Goal: Information Seeking & Learning: Learn about a topic

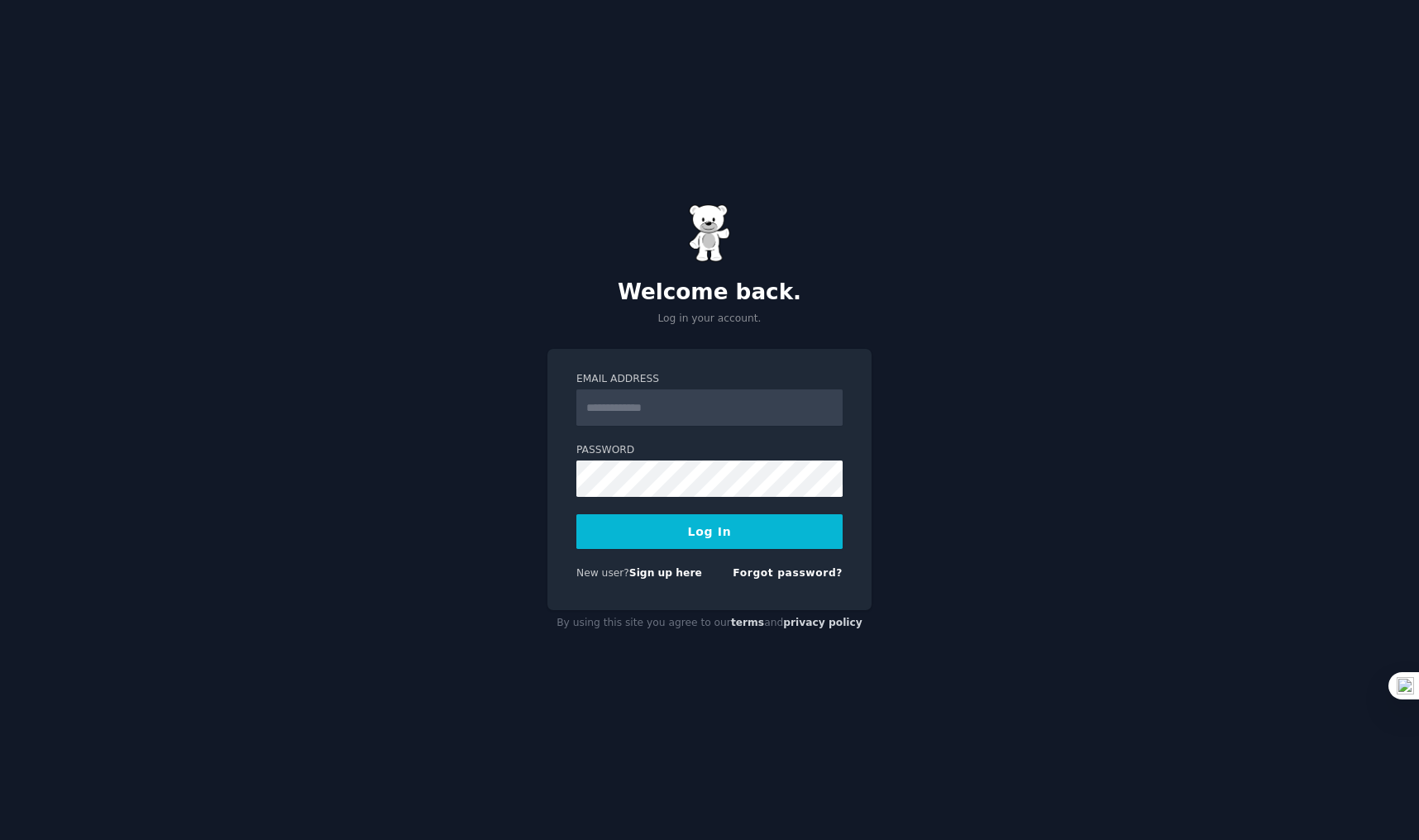
click at [630, 415] on input "Email Address" at bounding box center [710, 407] width 267 height 36
type input "**********"
click at [678, 524] on button "Log In" at bounding box center [710, 532] width 267 height 35
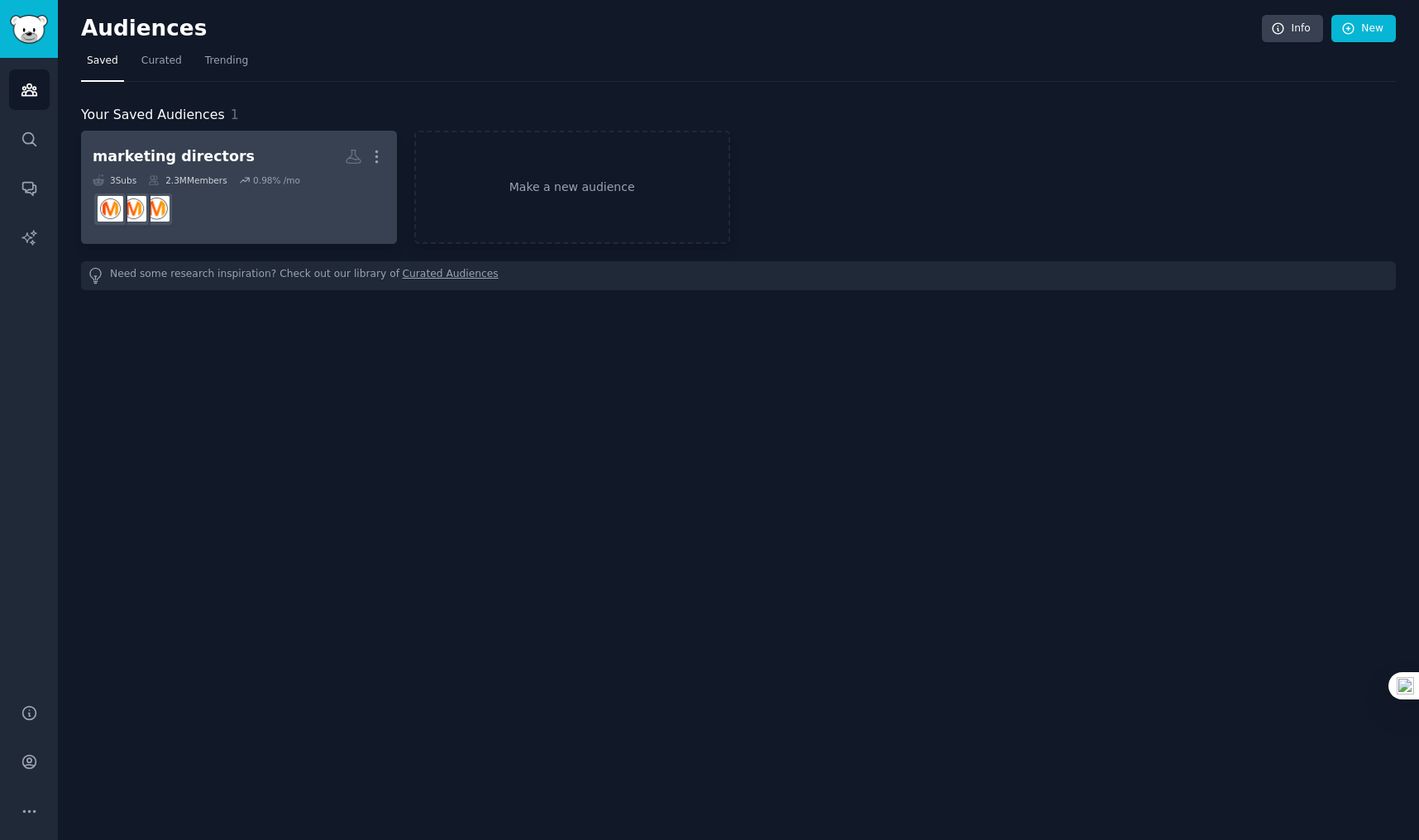
click at [206, 152] on div "marketing directors" at bounding box center [173, 156] width 162 height 20
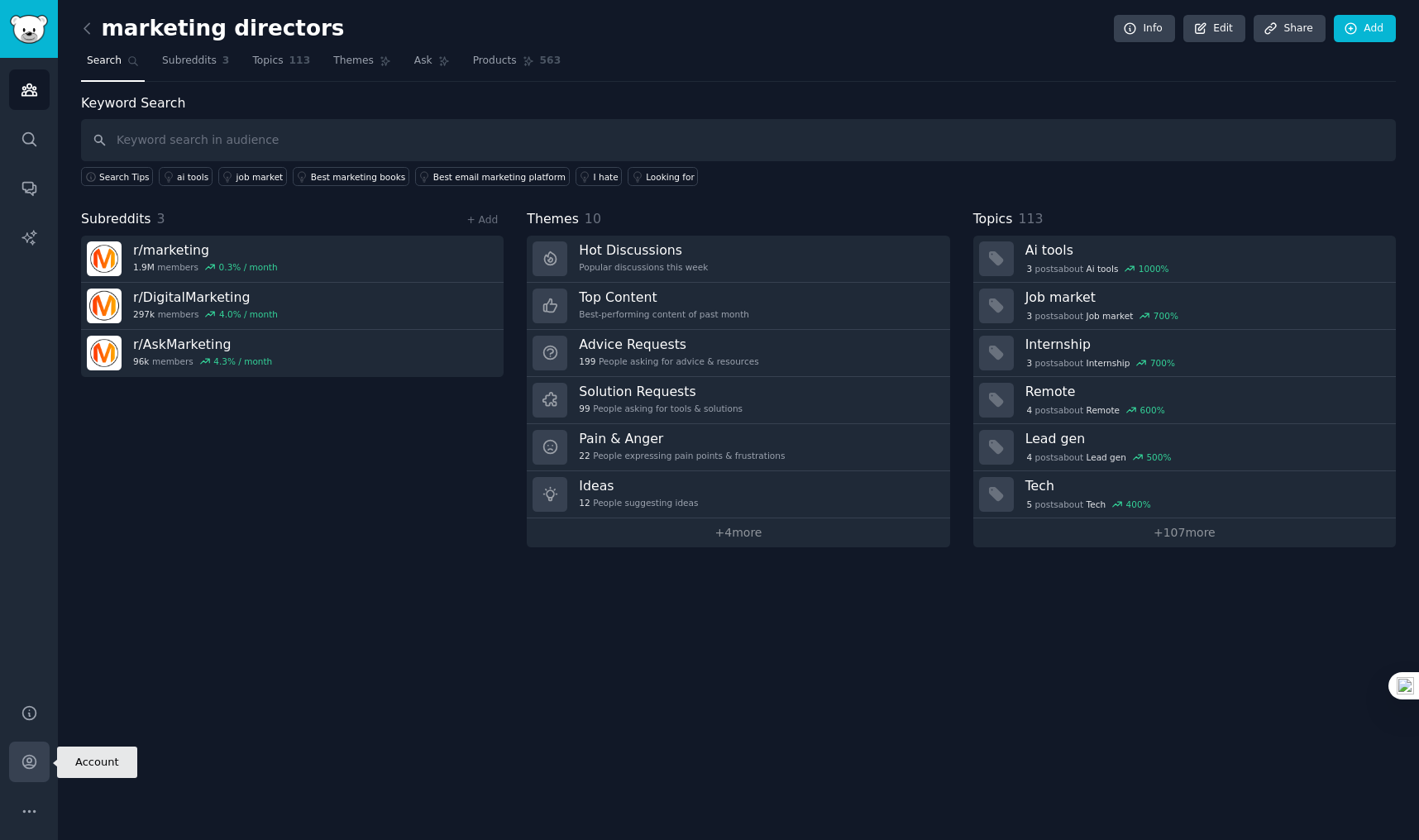
click at [27, 759] on icon "Sidebar" at bounding box center [29, 762] width 13 height 13
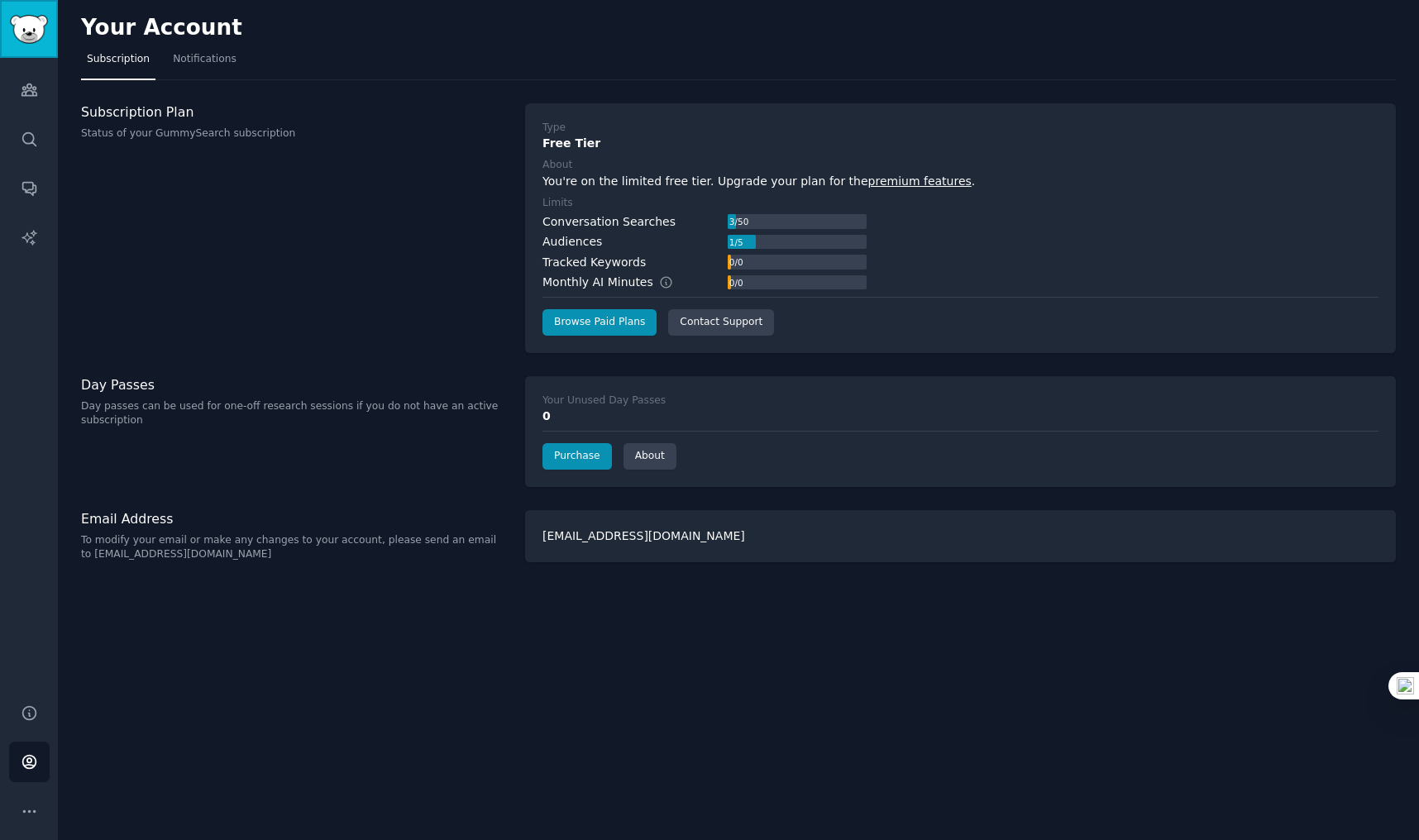
click at [34, 27] on img "Sidebar" at bounding box center [29, 29] width 38 height 29
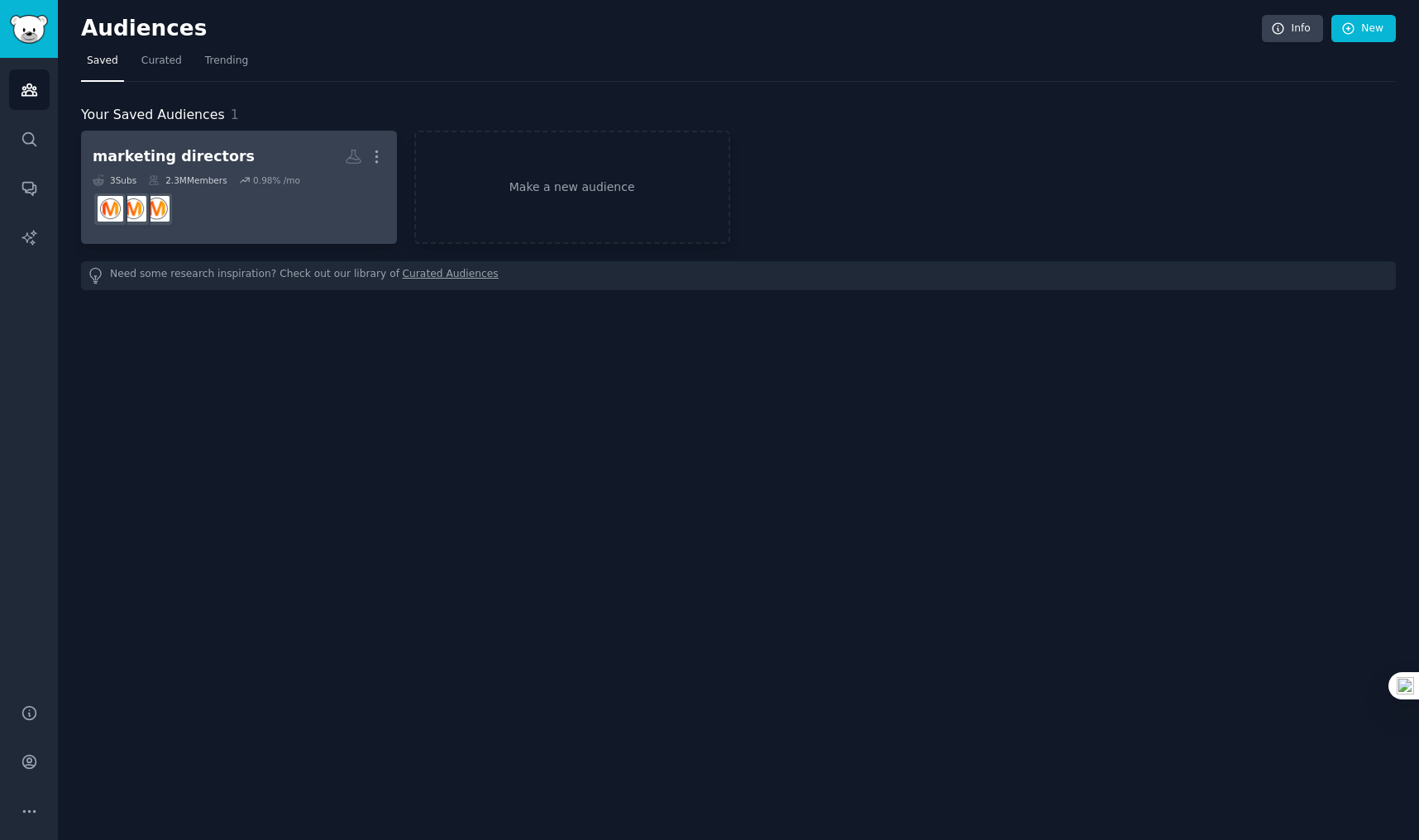
click at [214, 161] on div "marketing directors" at bounding box center [173, 156] width 162 height 20
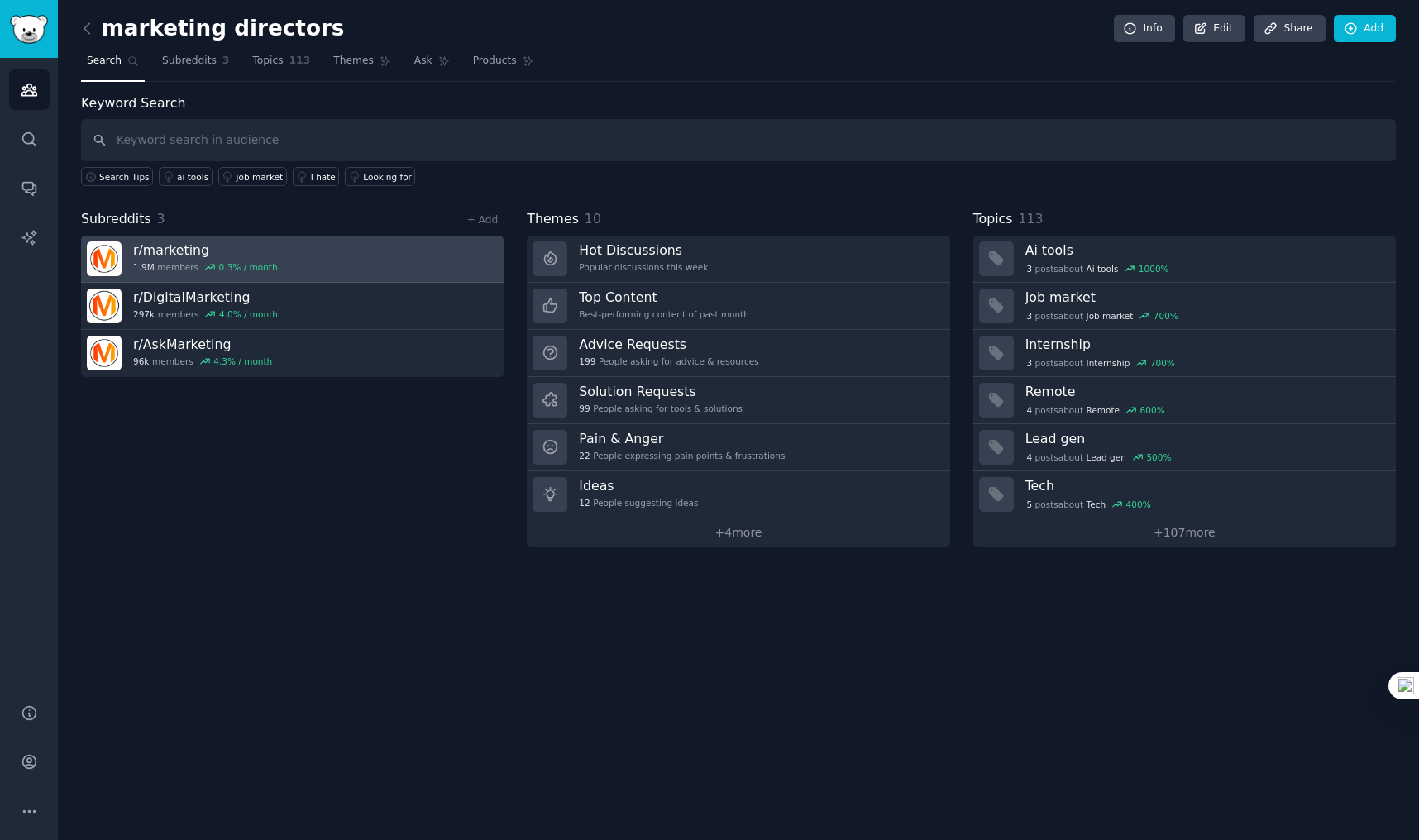
click at [184, 253] on h3 "r/ marketing" at bounding box center [205, 250] width 144 height 18
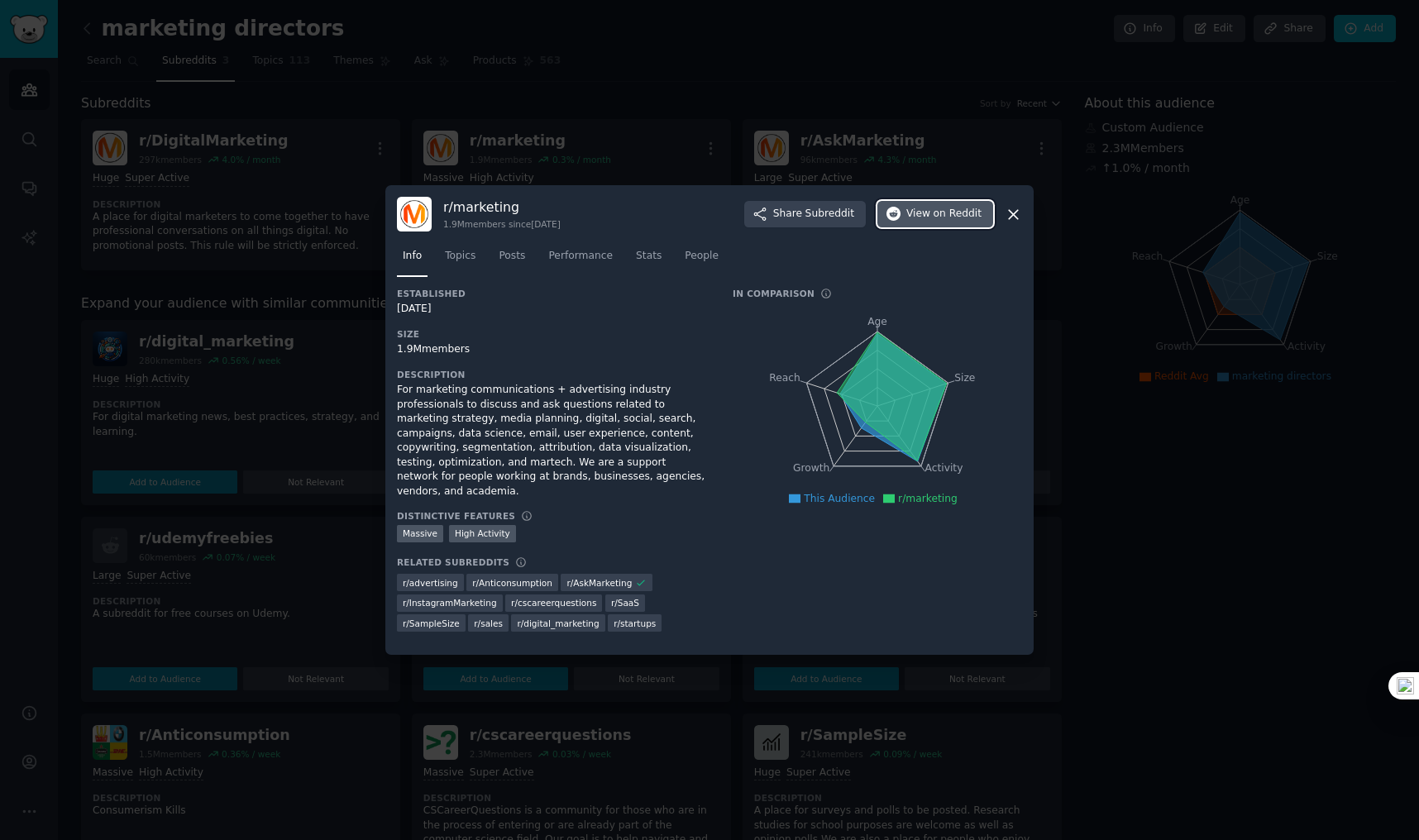
click at [958, 221] on span "on Reddit" at bounding box center [958, 214] width 48 height 15
click at [705, 264] on span "People" at bounding box center [702, 256] width 34 height 15
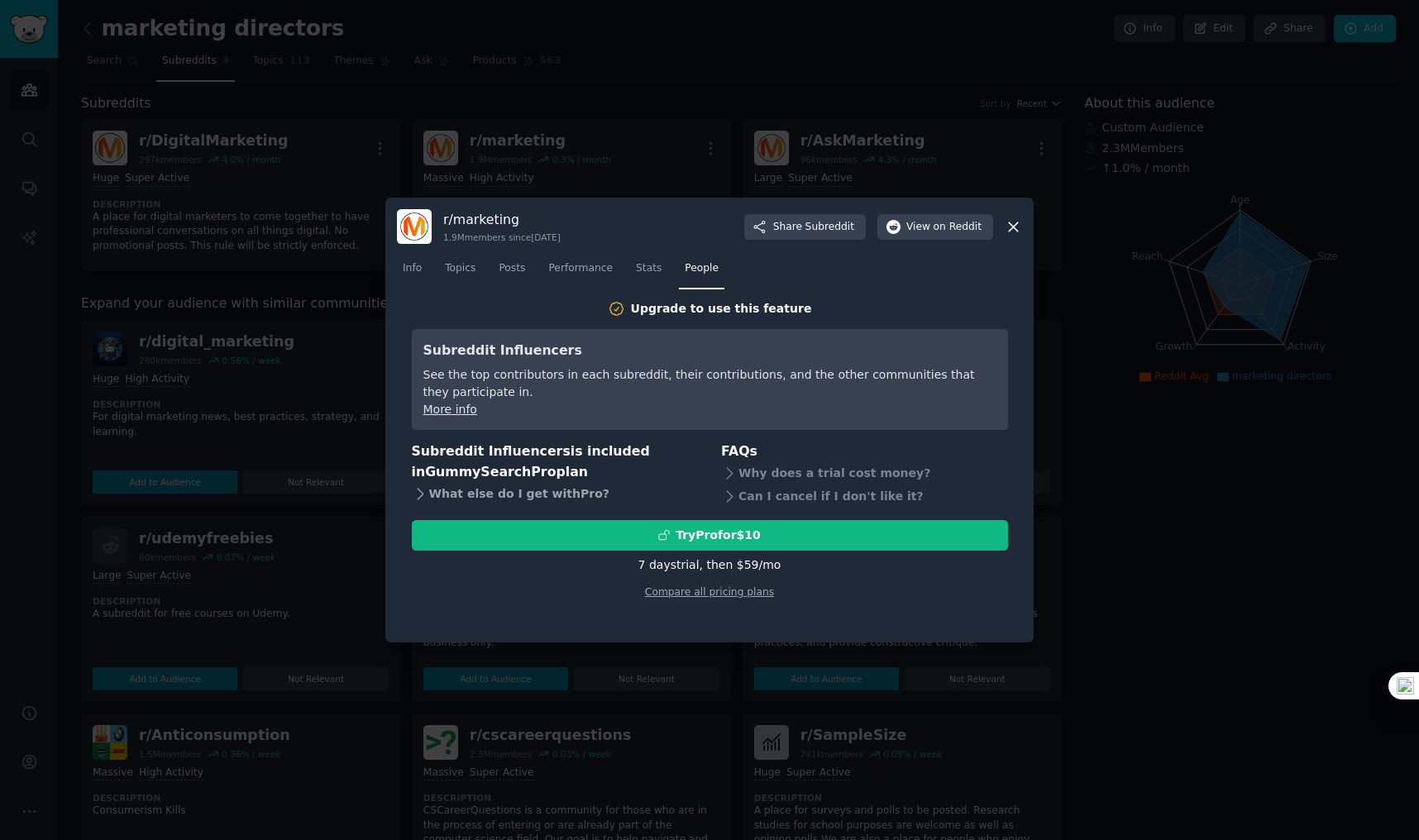
click at [482, 495] on div "What else do I get with Pro ?" at bounding box center [555, 493] width 287 height 23
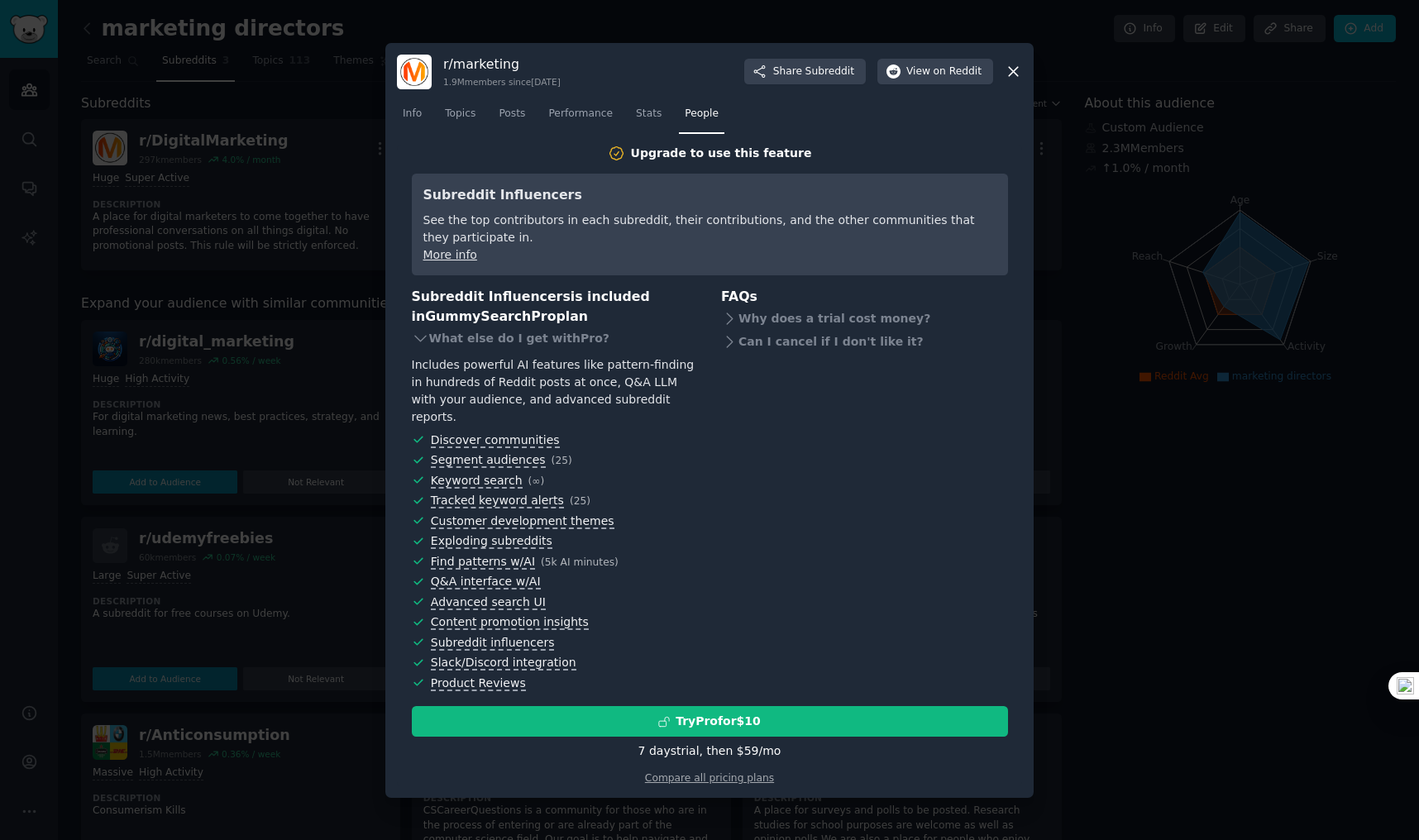
click at [1014, 76] on icon at bounding box center [1014, 71] width 9 height 9
